Goal: Information Seeking & Learning: Learn about a topic

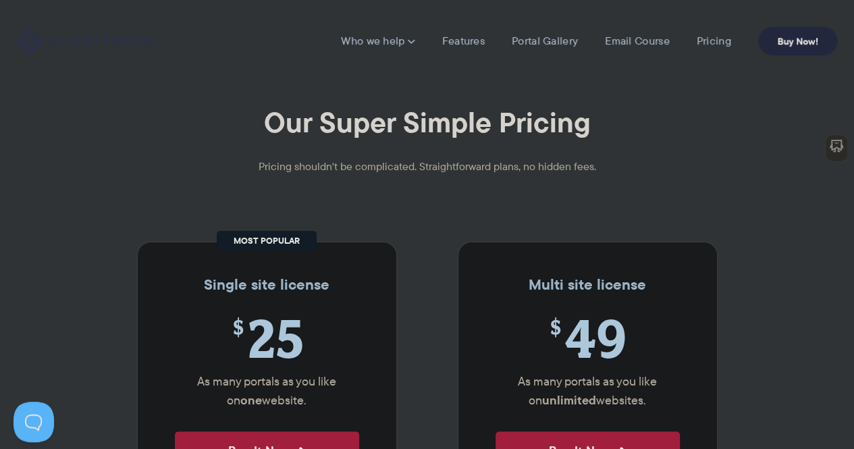
drag, startPoint x: 407, startPoint y: 90, endPoint x: 342, endPoint y: 107, distance: 67.5
click at [342, 107] on h1 "Our Super Simple Pricing" at bounding box center [427, 123] width 854 height 36
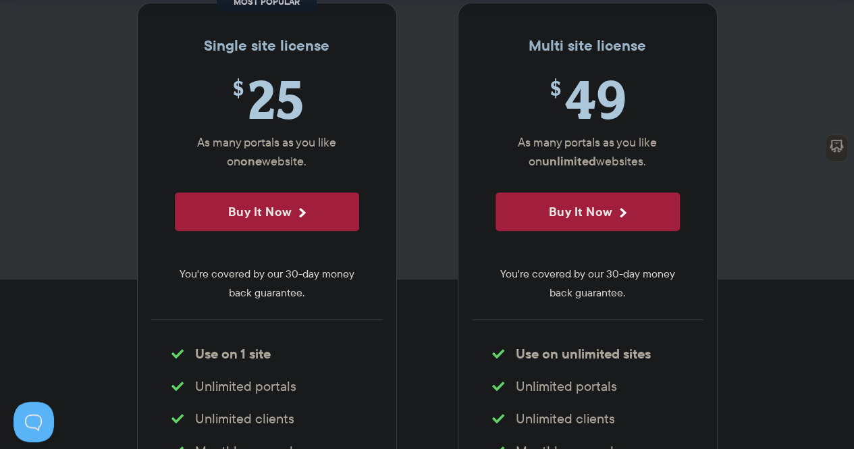
scroll to position [243, 0]
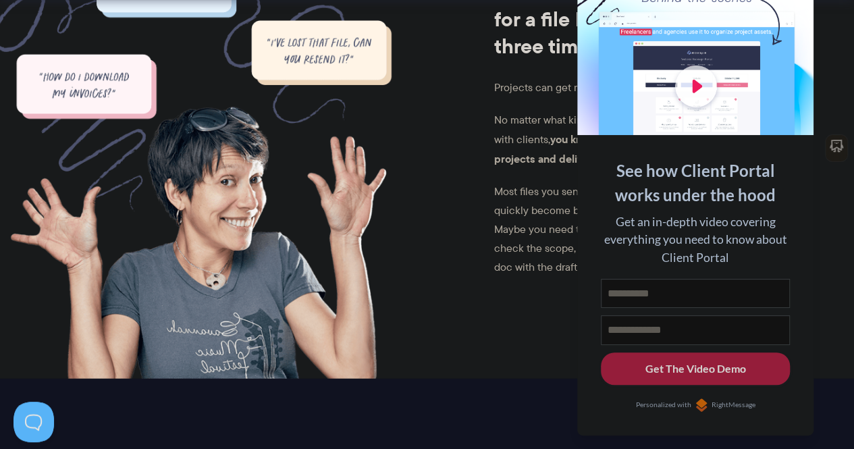
scroll to position [1413, 0]
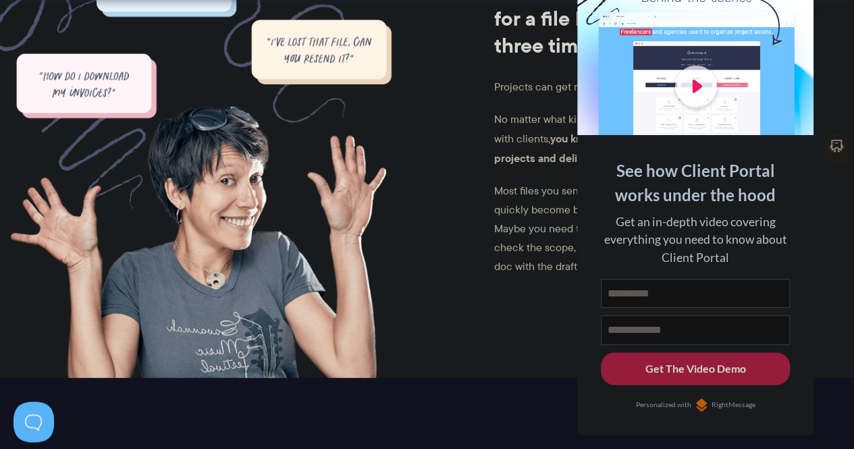
click at [494, 199] on p "Most files you send will likely be emailed across. These can quickly become bur…" at bounding box center [635, 229] width 282 height 95
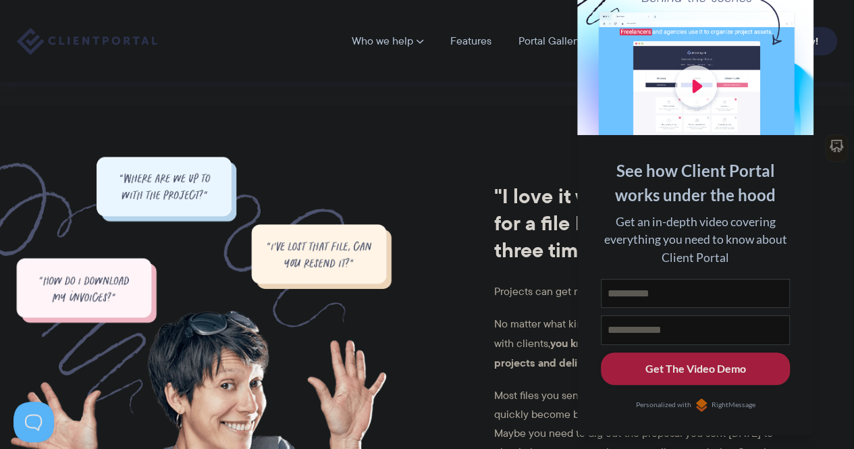
scroll to position [1208, 0]
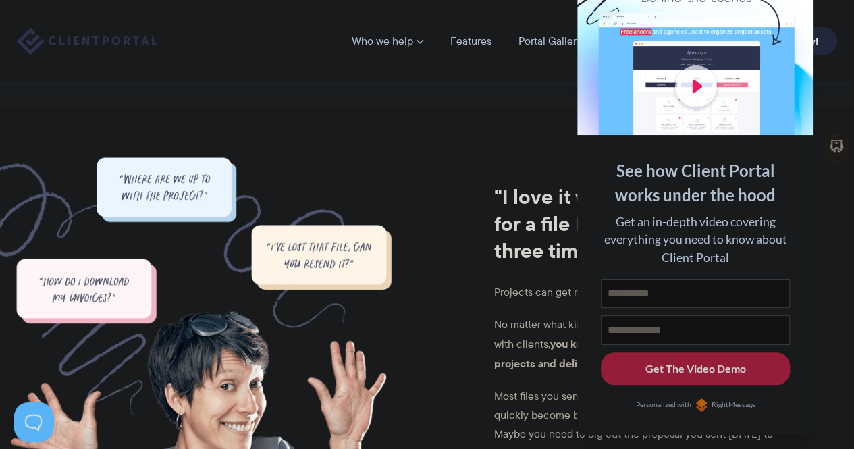
click at [803, 5] on div at bounding box center [695, 47] width 236 height 176
click at [797, 18] on div at bounding box center [695, 47] width 236 height 176
click at [840, 18] on div "Who we help Who we help View pricing Agencies See how Client Portal can help gi…" at bounding box center [427, 41] width 854 height 82
click at [832, 14] on div "Who we help Who we help View pricing Agencies See how Client Portal can help gi…" at bounding box center [427, 41] width 854 height 82
click at [836, 63] on div "Who we help Who we help View pricing Agencies See how Client Portal can help gi…" at bounding box center [427, 41] width 854 height 82
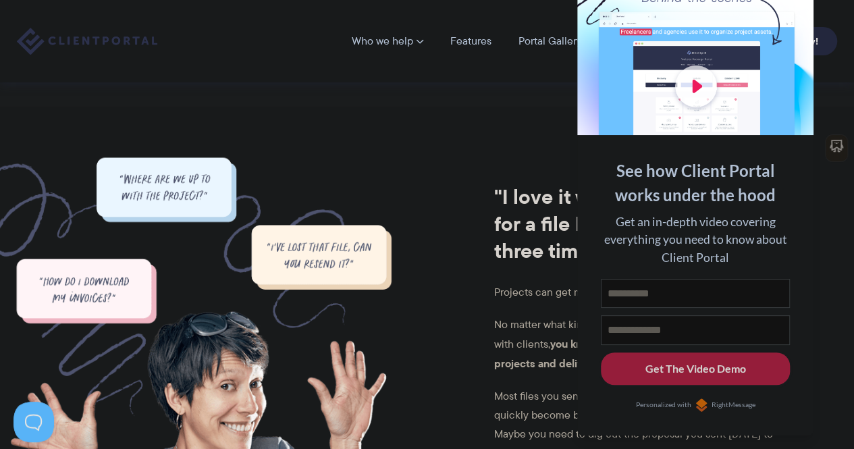
click at [786, 6] on div at bounding box center [695, 47] width 236 height 176
click at [835, 14] on button at bounding box center [837, 17] width 16 height 16
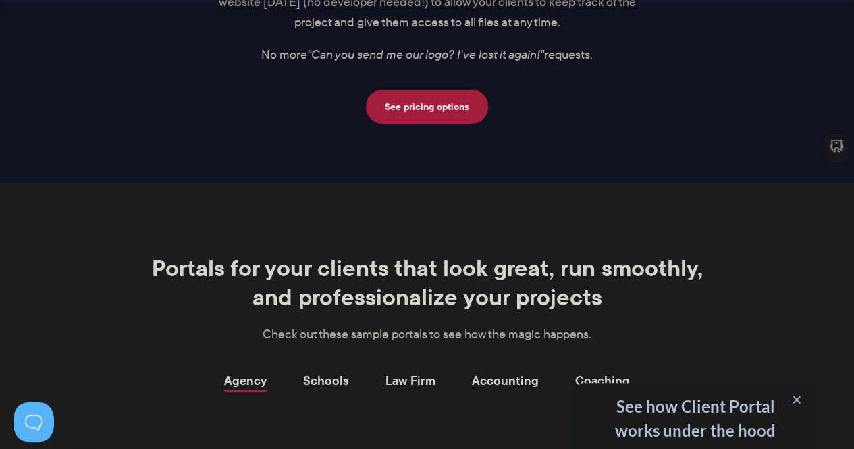
scroll to position [2356, 0]
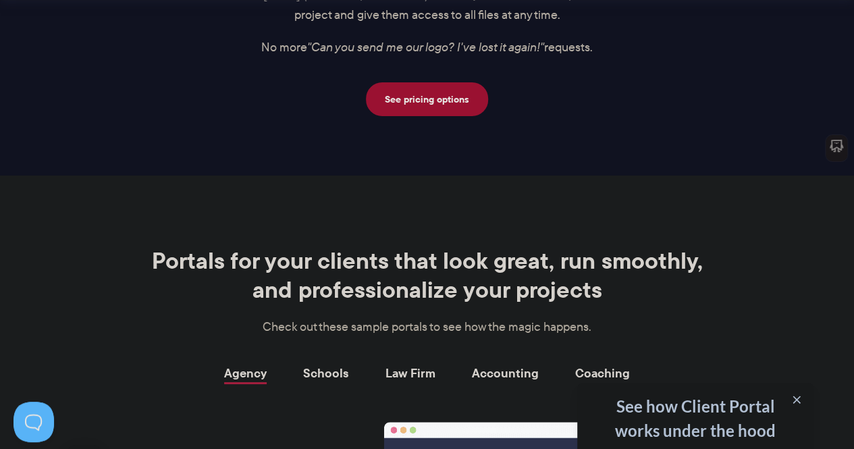
click at [407, 90] on link "See pricing options" at bounding box center [427, 99] width 122 height 34
